Goal: Check status: Check status

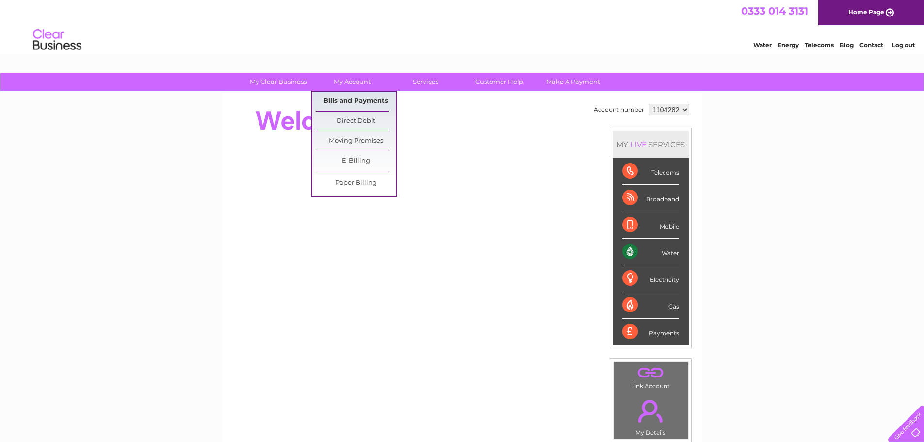
click at [344, 96] on link "Bills and Payments" at bounding box center [356, 101] width 80 height 19
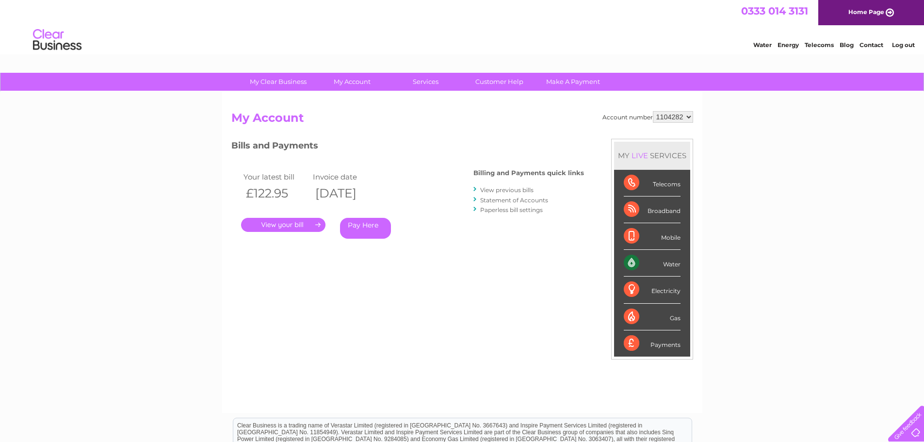
click at [689, 115] on select "1104282 1104284 1104289 1122280 1142335 1149262" at bounding box center [673, 117] width 40 height 12
select select "1104284"
click at [654, 111] on select "1104282 1104284 1104289 1122280 1142335 1149262" at bounding box center [673, 117] width 40 height 12
click at [689, 112] on select "1104282 1104284 1104289 1122280 1142335 1149262" at bounding box center [673, 117] width 40 height 12
select select "1104289"
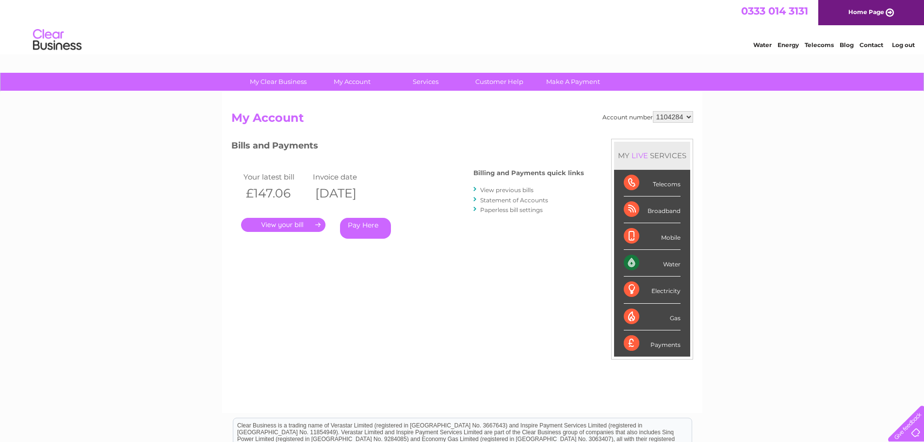
click at [654, 111] on select "1104282 1104284 1104289 1122280 1142335 1149262" at bounding box center [673, 117] width 40 height 12
click at [688, 115] on select "1104282 1104284 1104289 1122280 1142335 1149262" at bounding box center [673, 117] width 40 height 12
select select "1122280"
click at [654, 111] on select "1104282 1104284 1104289 1122280 1142335 1149262" at bounding box center [673, 117] width 40 height 12
click at [692, 117] on select "1104282 1104284 1104289 1122280 1142335 1149262" at bounding box center [673, 117] width 40 height 12
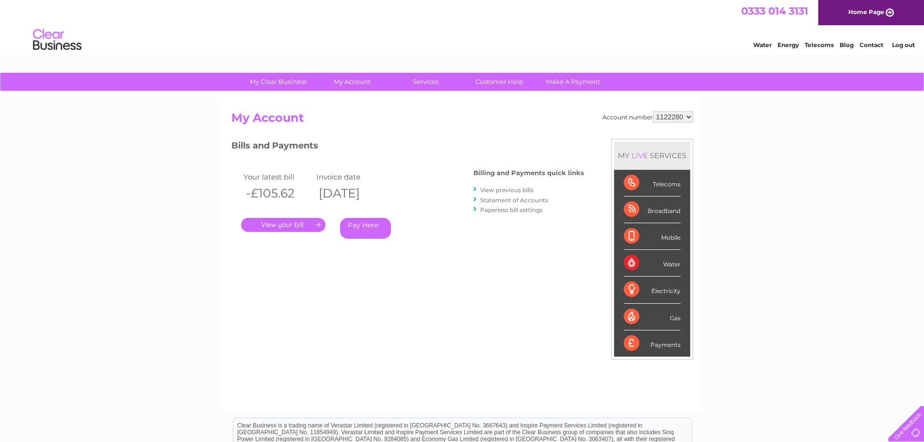
select select "1142335"
click at [654, 111] on select "1104282 1104284 1104289 1122280 1142335 1149262" at bounding box center [673, 117] width 40 height 12
click at [692, 119] on select "1104282 1104284 1104289 1122280 1142335 1149262" at bounding box center [673, 117] width 40 height 12
select select "1149262"
click at [654, 111] on select "1104282 1104284 1104289 1122280 1142335 1149262" at bounding box center [673, 117] width 40 height 12
